Goal: Information Seeking & Learning: Learn about a topic

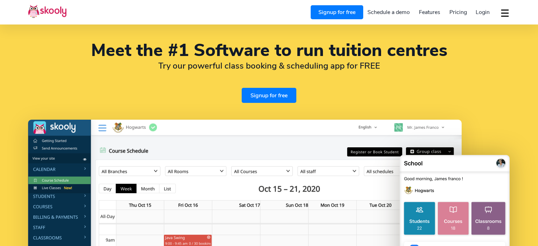
select select "en"
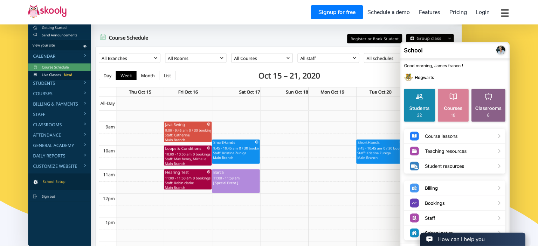
select select "251"
select select "[GEOGRAPHIC_DATA]"
select select "[GEOGRAPHIC_DATA]/Addis_Ababa"
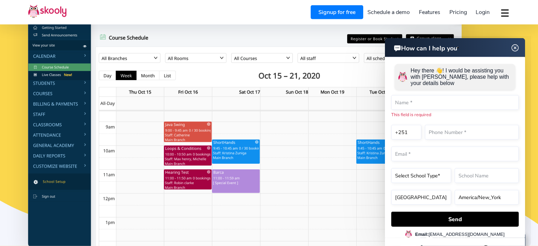
click at [516, 48] on img at bounding box center [515, 47] width 13 height 9
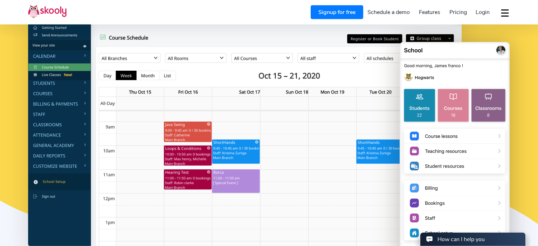
click at [330, 117] on img at bounding box center [245, 127] width 434 height 241
click at [328, 98] on img at bounding box center [245, 127] width 434 height 241
click at [147, 91] on img at bounding box center [245, 127] width 434 height 241
click at [382, 56] on img at bounding box center [245, 127] width 434 height 241
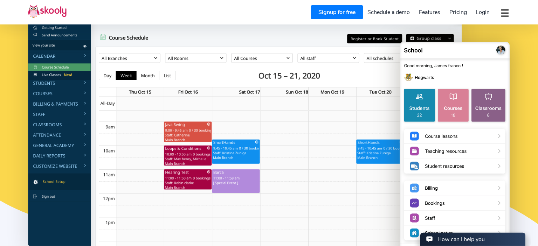
click at [382, 56] on img at bounding box center [245, 127] width 434 height 241
click at [383, 159] on img at bounding box center [245, 127] width 434 height 241
